Goal: Check status: Check status

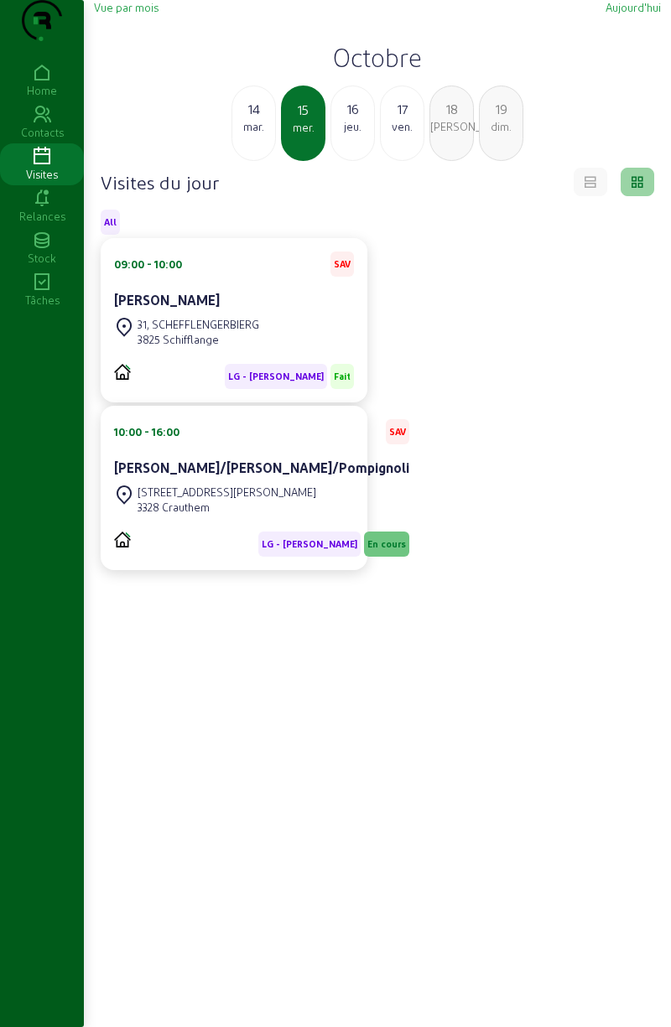
click at [350, 161] on div "16 jeu." at bounding box center [352, 123] width 44 height 75
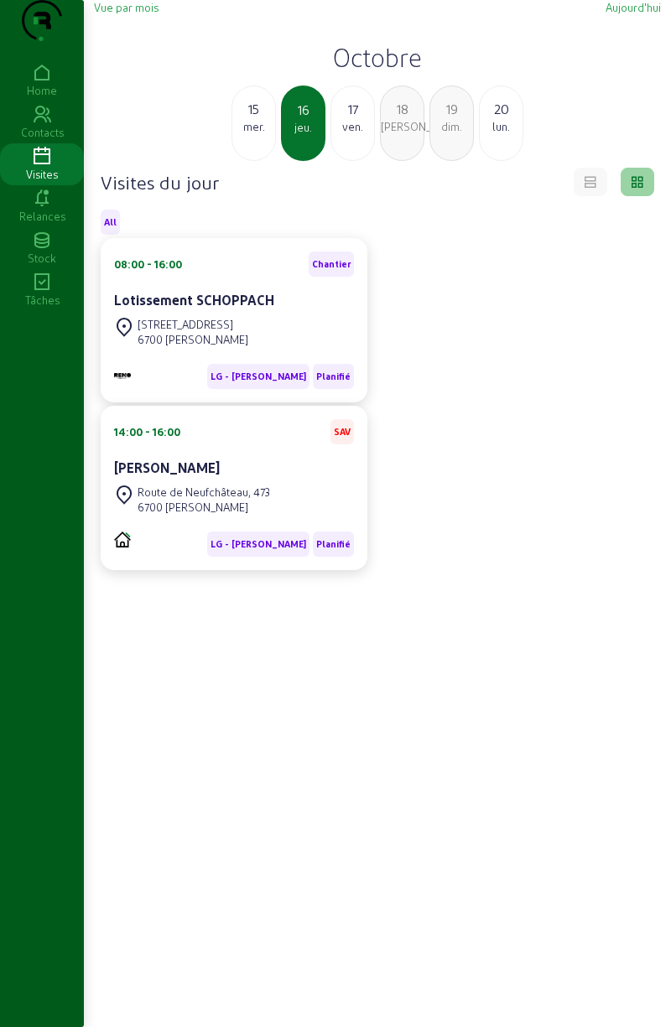
click at [196, 481] on div "14:00 - 16:00 SAV [PERSON_NAME]" at bounding box center [234, 450] width 240 height 62
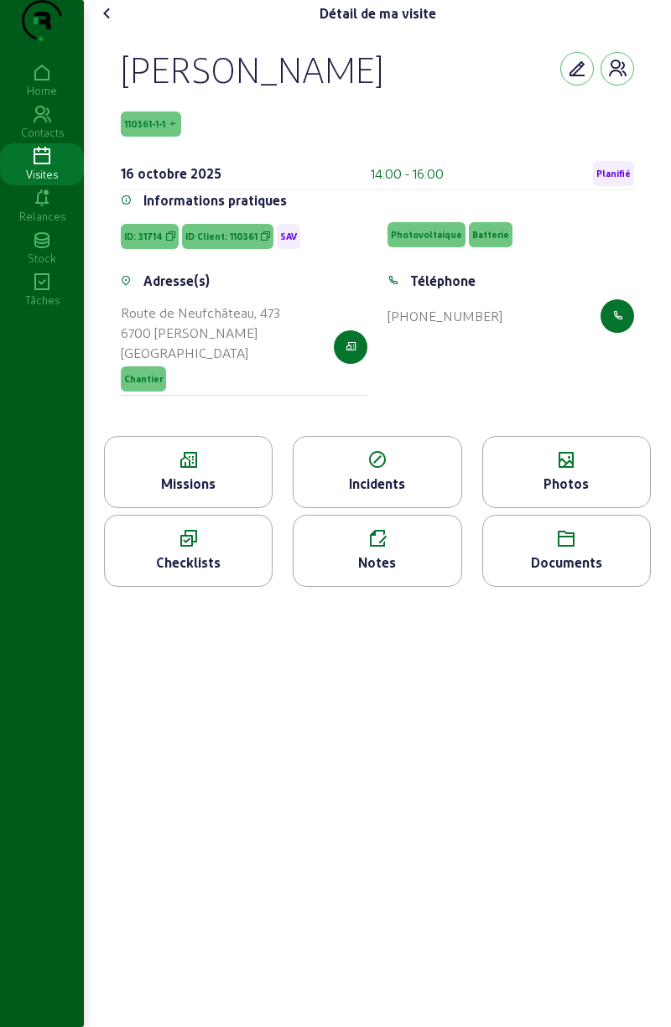
click at [158, 470] on icon at bounding box center [188, 460] width 167 height 20
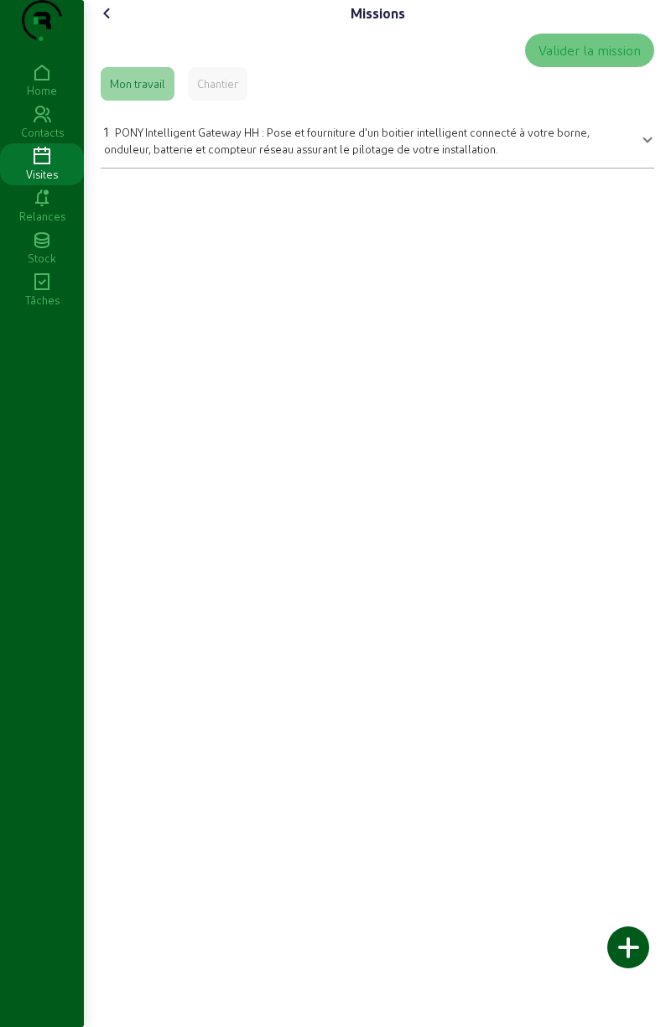
click at [101, 23] on icon at bounding box center [107, 13] width 20 height 20
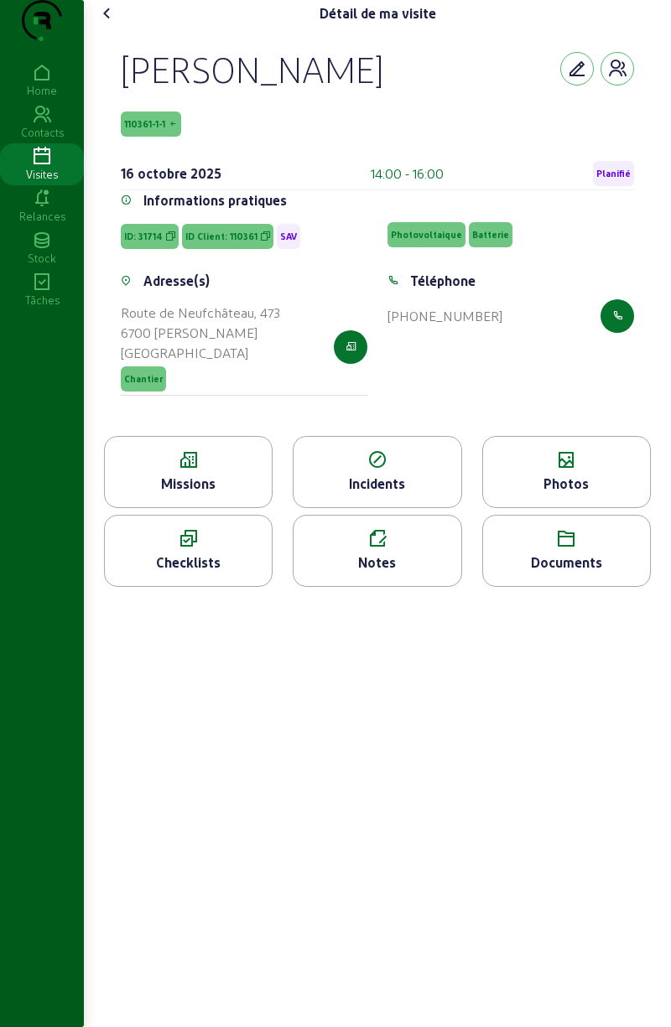
click at [112, 7] on div "Détail de ma visite [PERSON_NAME][GEOGRAPHIC_DATA] 110361-1-1 16 octobre 2025 1…" at bounding box center [377, 300] width 587 height 600
click at [109, 23] on icon at bounding box center [107, 13] width 20 height 20
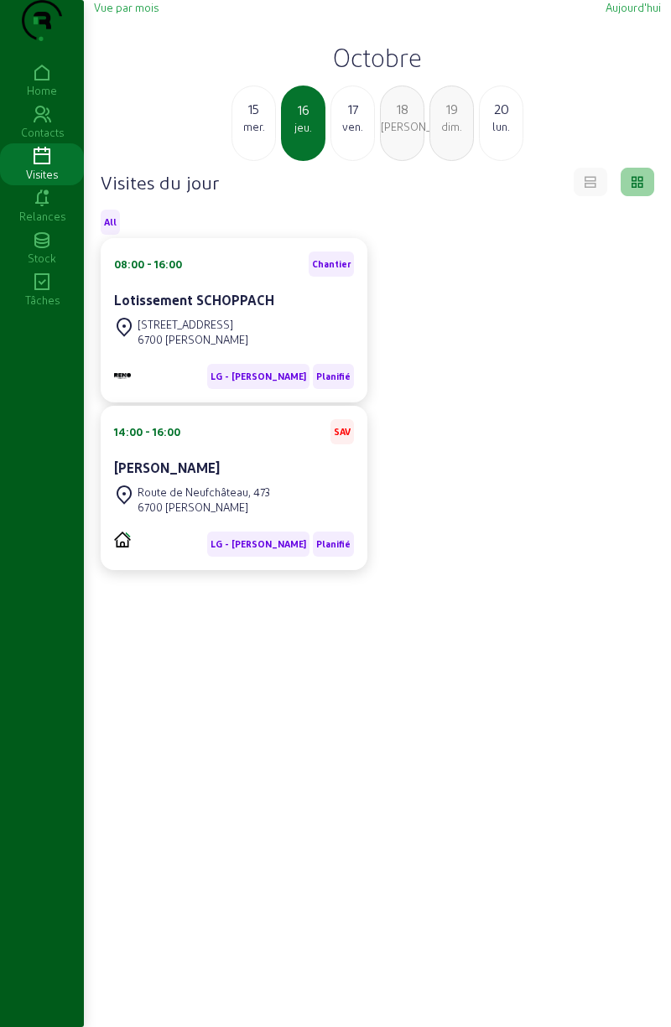
click at [144, 310] on div "Lotissement SCHOPPACH" at bounding box center [234, 300] width 240 height 20
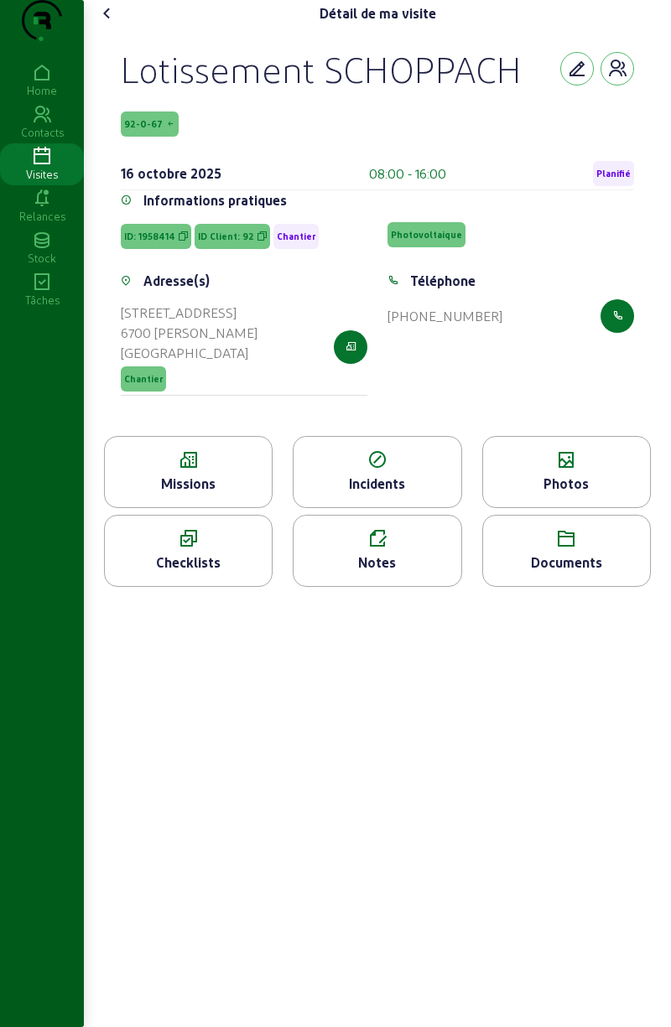
click at [162, 470] on icon at bounding box center [188, 460] width 167 height 20
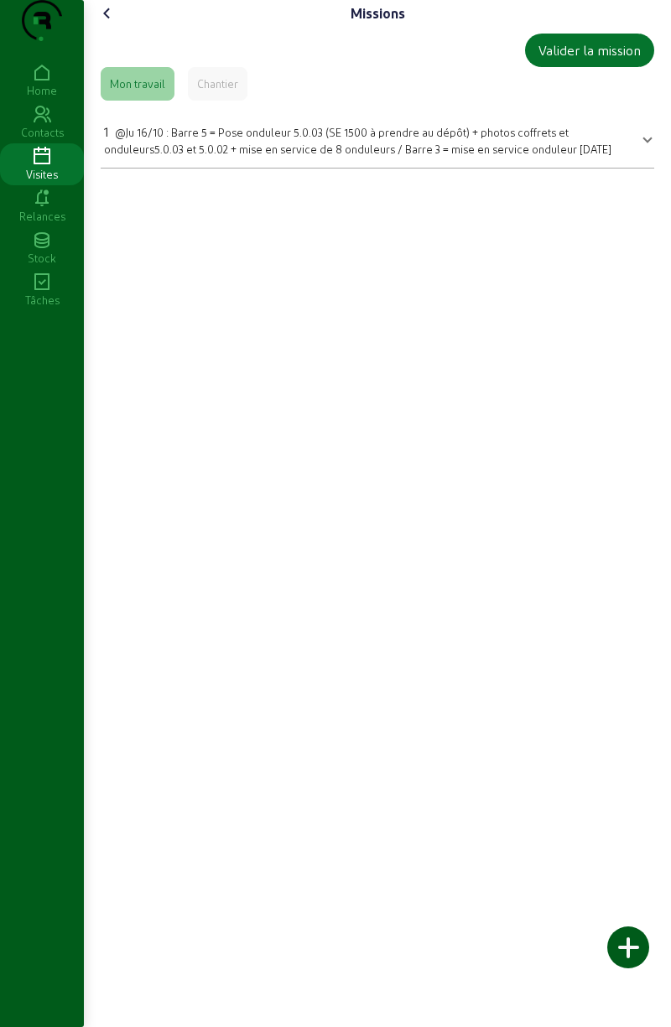
click at [217, 155] on span "@Ju 16/10 : Barre 5 = Pose onduleur 5.0.03 (SE 1500 à prendre au dépôt) + photo…" at bounding box center [357, 140] width 507 height 29
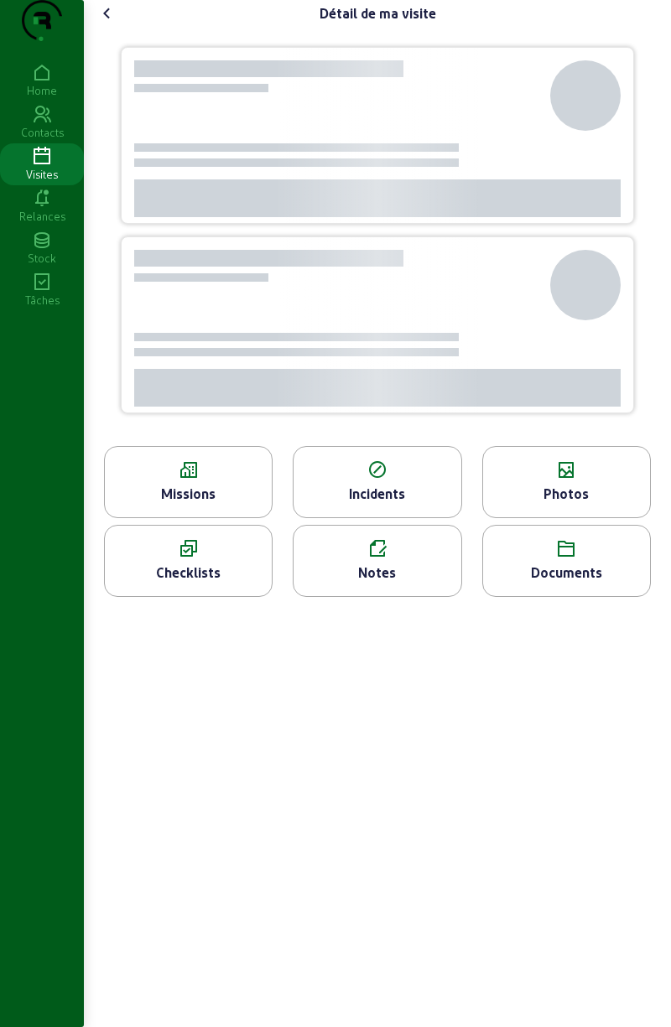
click at [121, 27] on cam-font-icon at bounding box center [107, 13] width 27 height 27
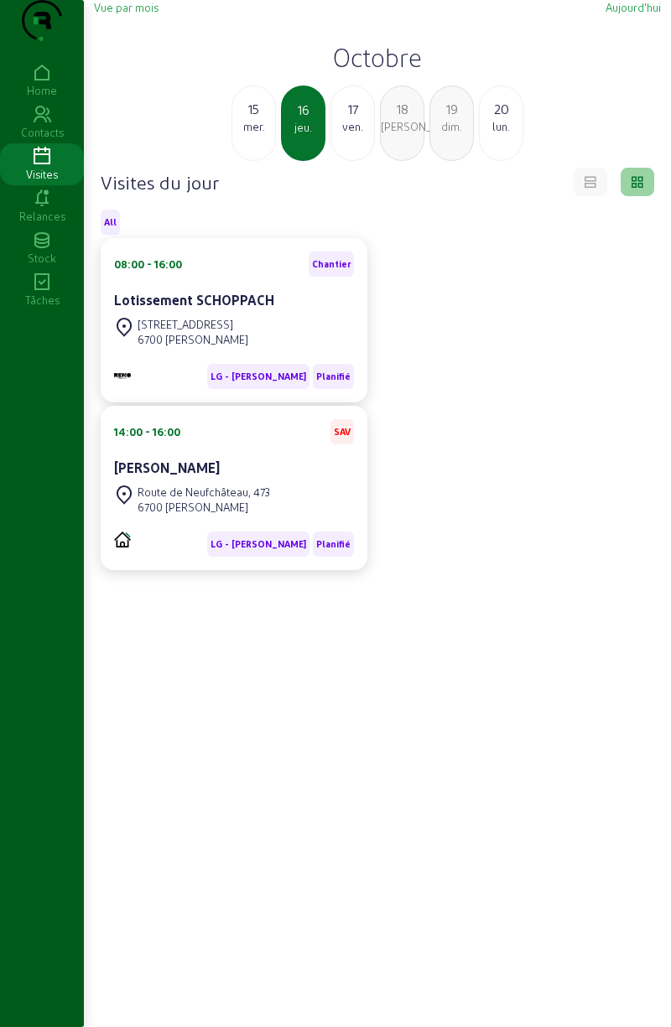
click at [265, 134] on div "mer." at bounding box center [253, 126] width 43 height 15
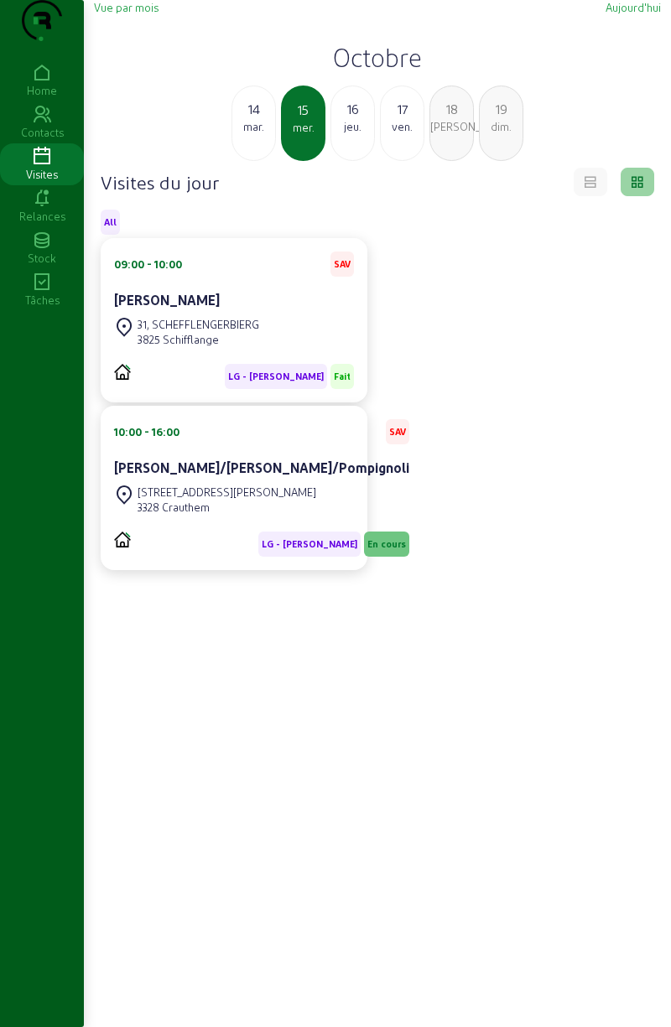
click at [193, 475] on cam-card-title "[PERSON_NAME]/[PERSON_NAME]/Pompignoli" at bounding box center [261, 467] width 295 height 16
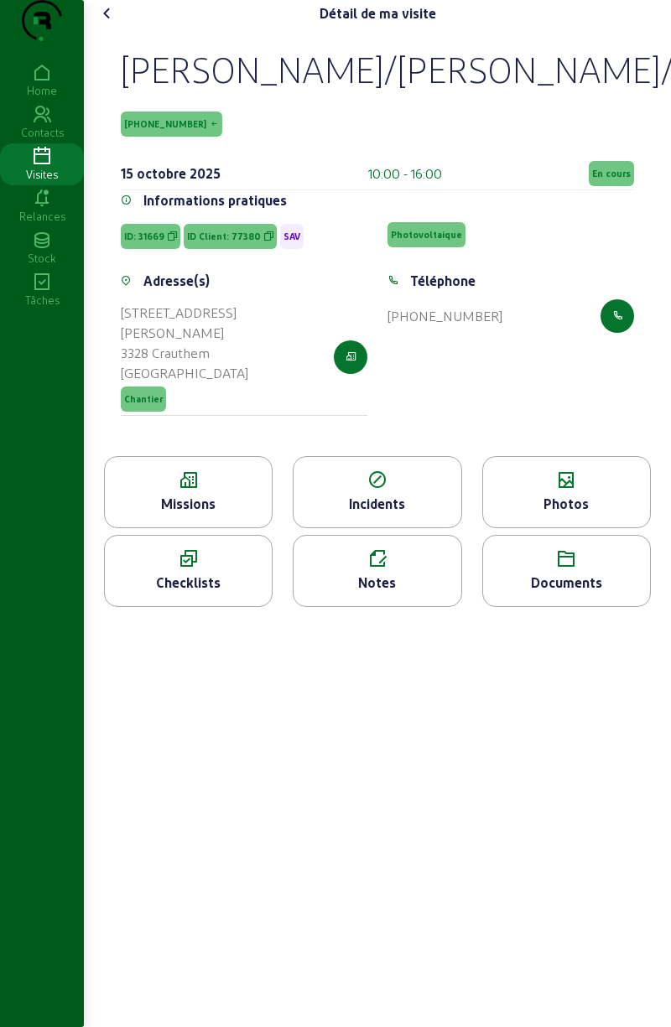
click at [624, 179] on span "En cours" at bounding box center [611, 174] width 39 height 12
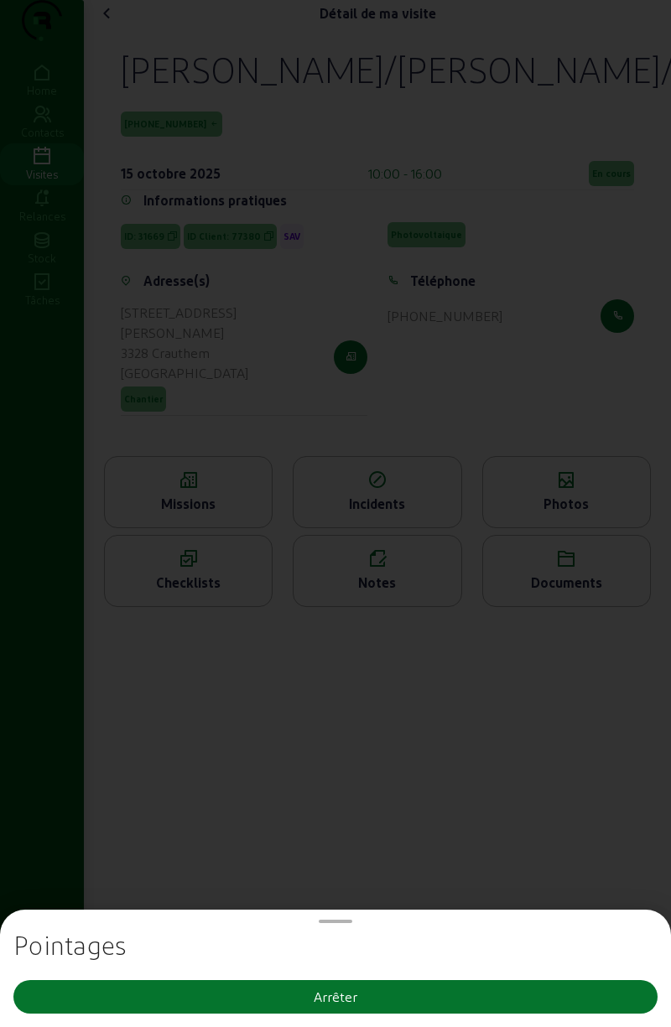
click at [428, 1002] on button "Arrêter" at bounding box center [335, 997] width 644 height 34
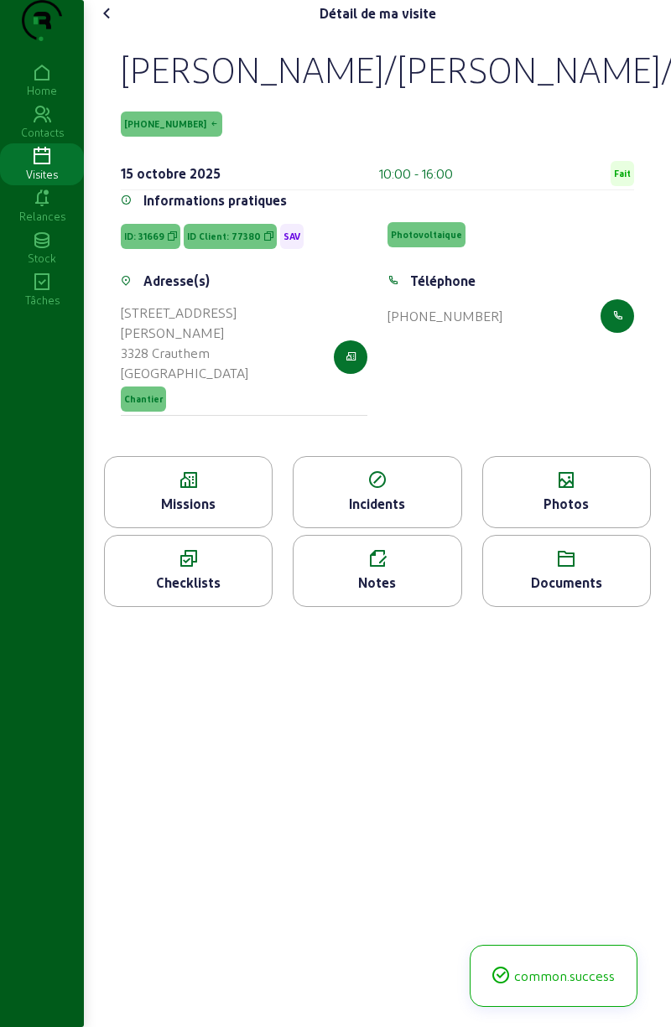
click at [396, 490] on icon at bounding box center [376, 480] width 167 height 20
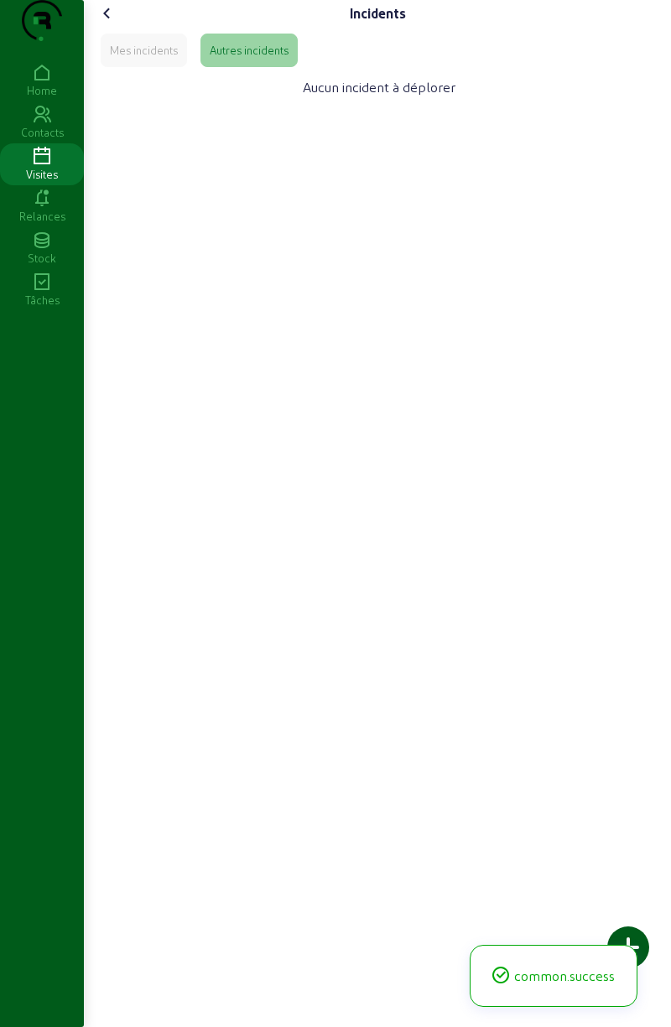
click at [117, 27] on cam-font-icon at bounding box center [107, 13] width 27 height 27
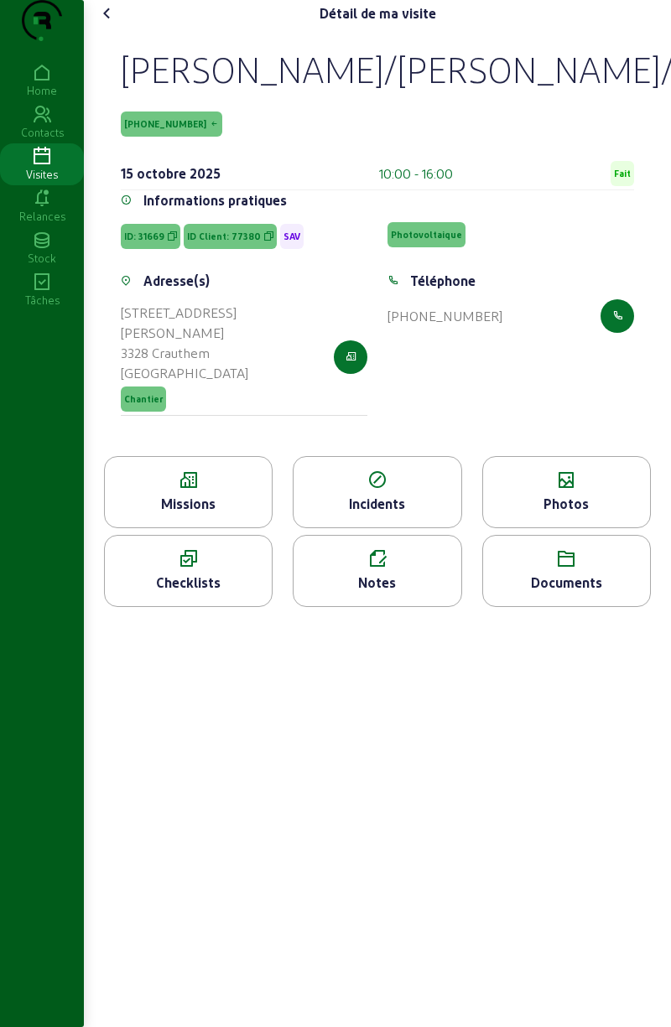
click at [396, 593] on div "Notes" at bounding box center [376, 583] width 167 height 20
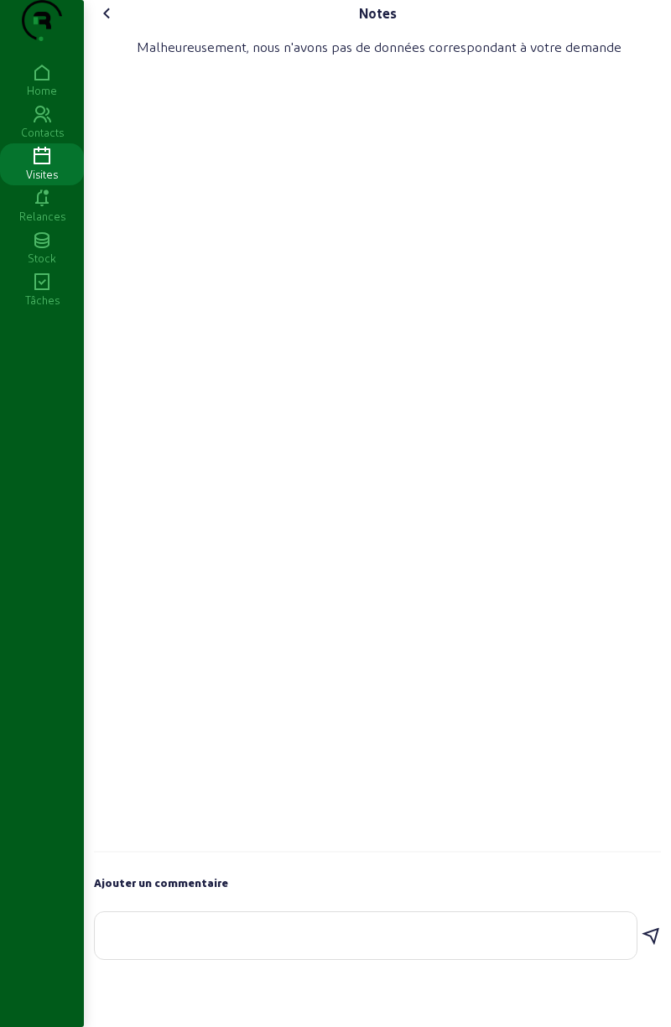
click at [108, 27] on cam-font-icon at bounding box center [107, 13] width 27 height 27
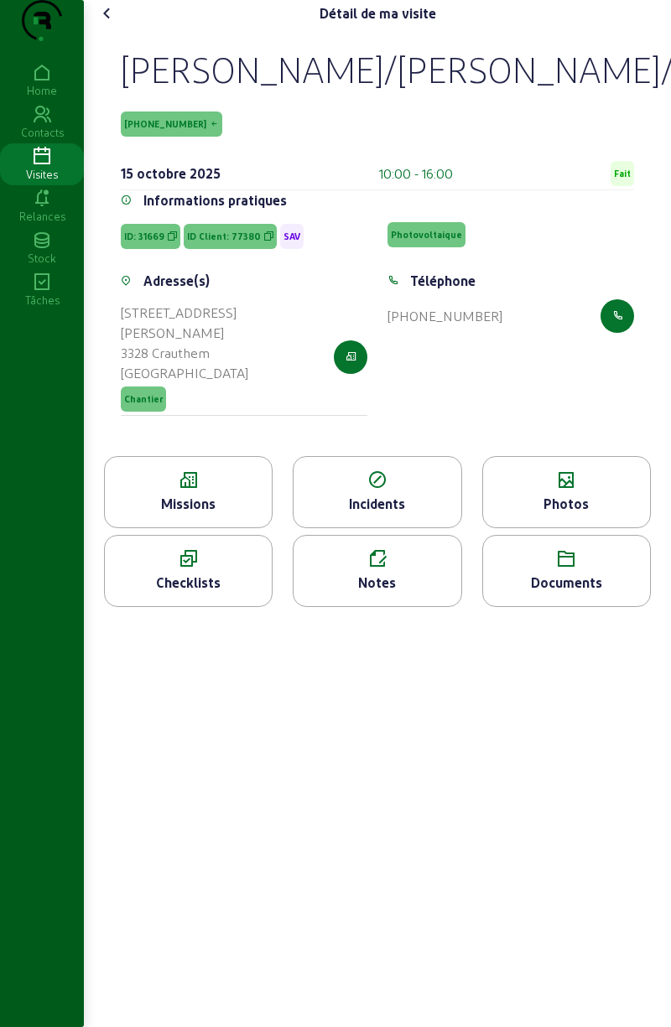
click at [181, 490] on icon at bounding box center [188, 480] width 167 height 20
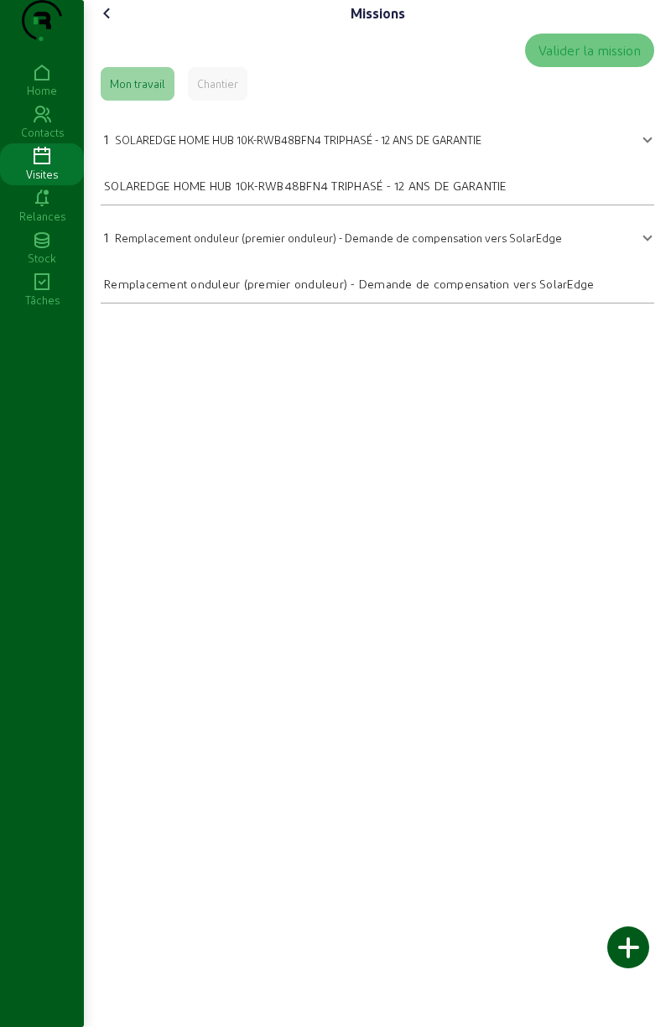
click at [112, 23] on icon at bounding box center [107, 13] width 20 height 20
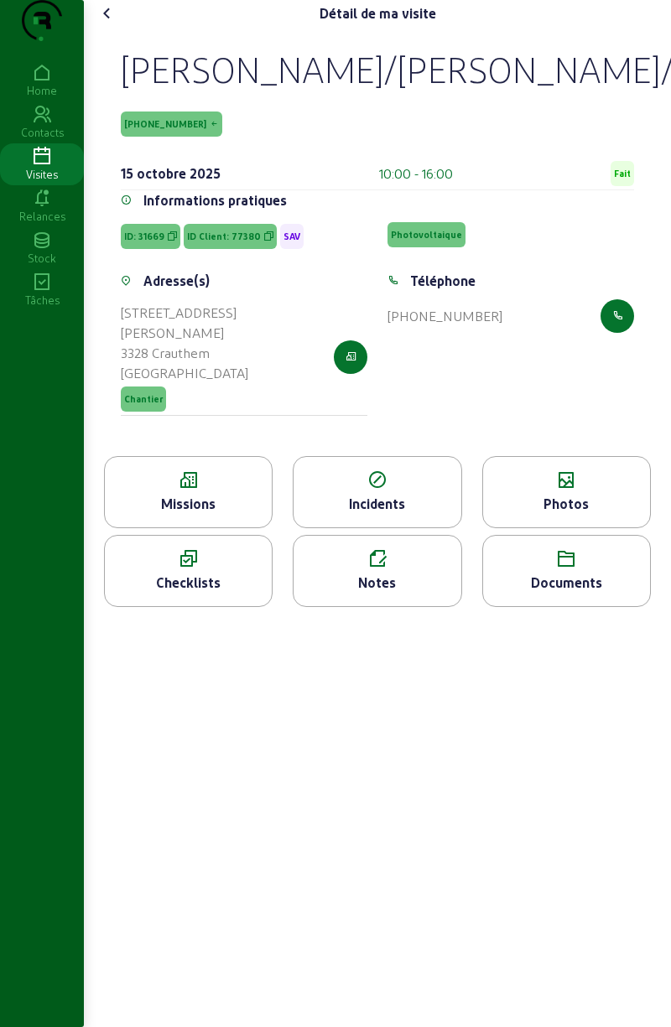
click at [589, 514] on div "Photos" at bounding box center [566, 504] width 167 height 20
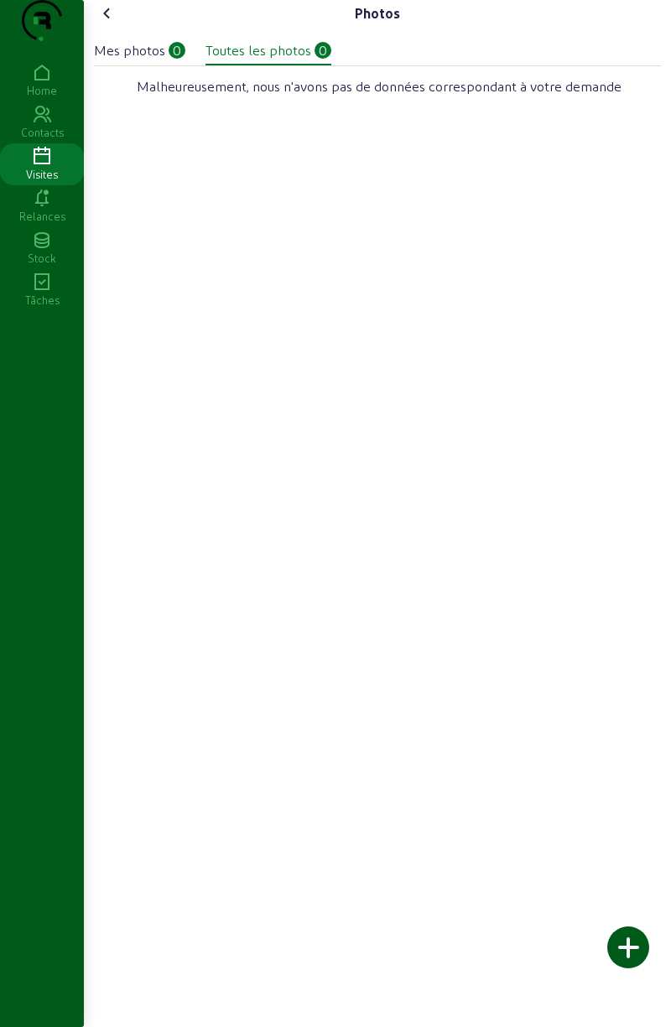
click at [635, 936] on div at bounding box center [628, 947] width 42 height 42
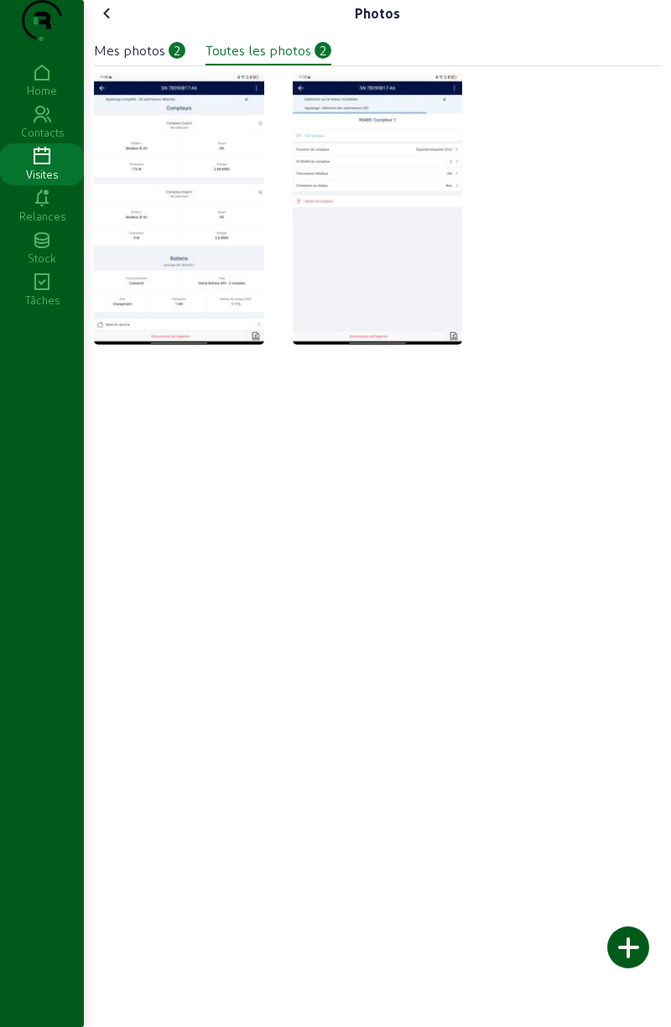
click at [112, 23] on icon at bounding box center [107, 13] width 20 height 20
